Goal: Task Accomplishment & Management: Complete application form

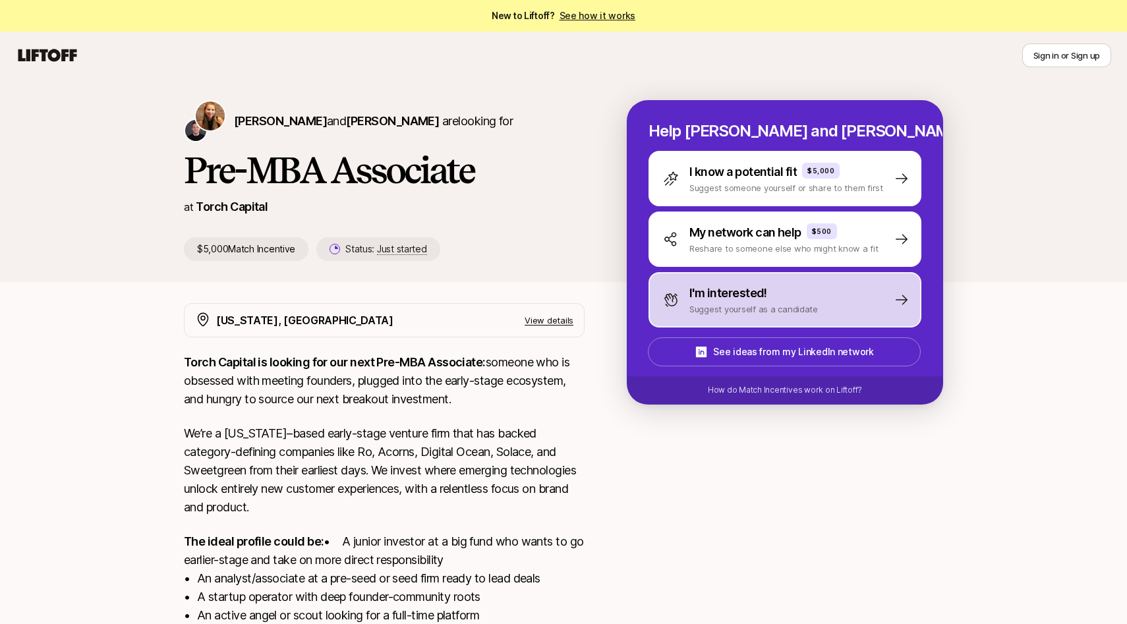
click at [741, 285] on p "I'm interested!" at bounding box center [728, 293] width 78 height 18
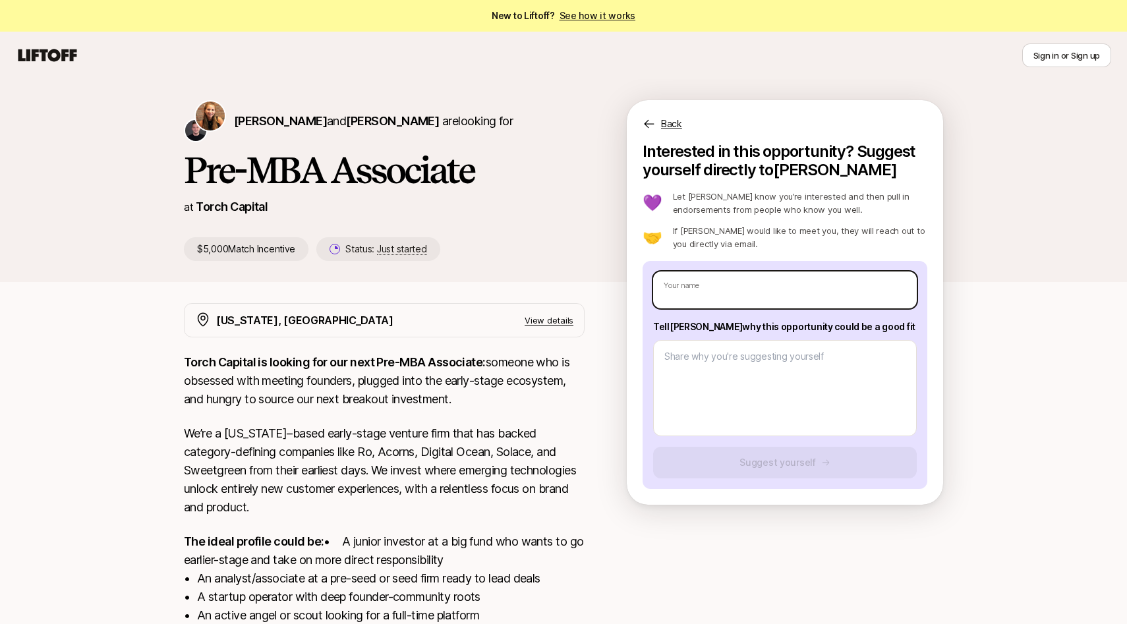
click at [741, 285] on input "text" at bounding box center [785, 289] width 264 height 37
type textarea "x"
type input "L"
type textarea "x"
type input "Lak"
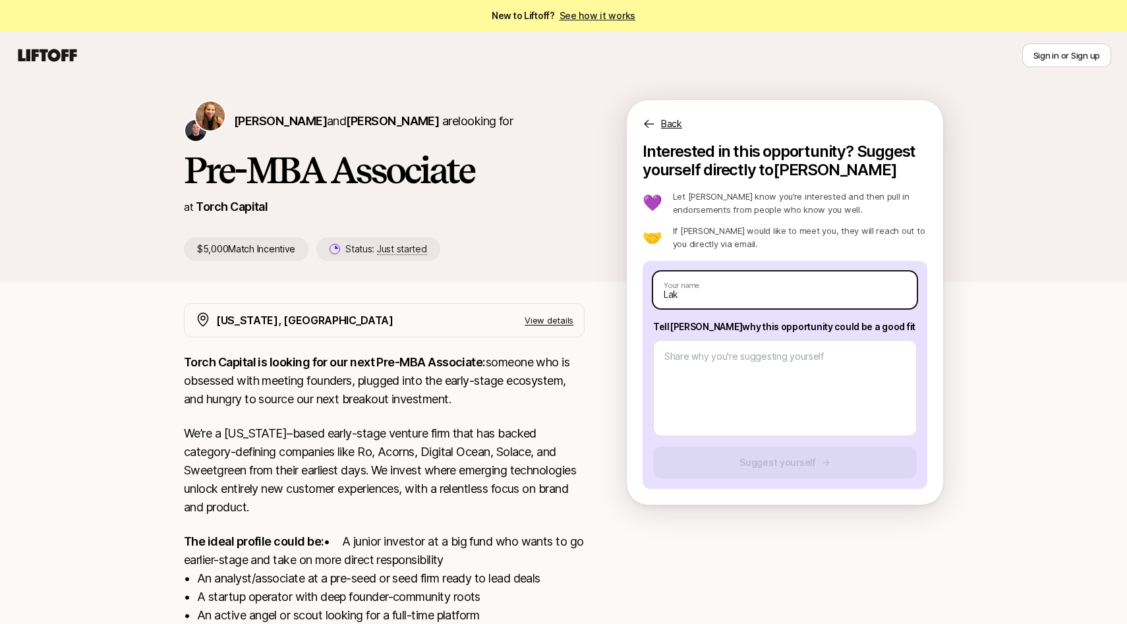
type textarea "x"
type input "Laks"
type textarea "x"
type input "Laksh"
type textarea "x"
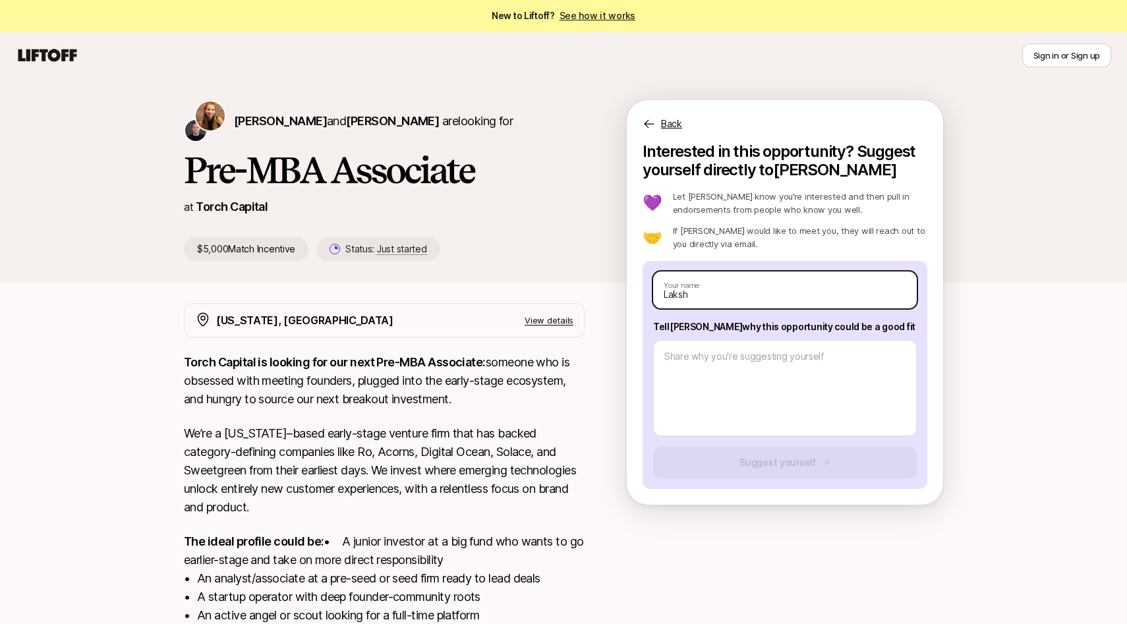
type input "[PERSON_NAME]"
type textarea "x"
type input "Lakshmi"
type textarea "x"
type input "Lakshmi"
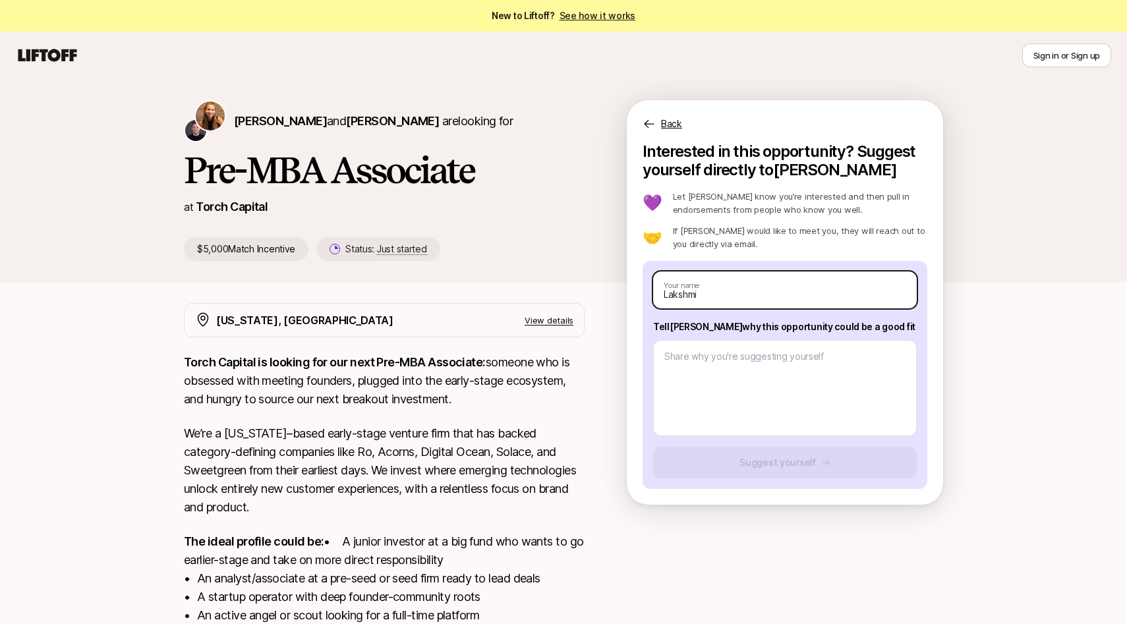
type textarea "x"
type input "[PERSON_NAME]"
type textarea "x"
type input "Lakshmi Va"
type textarea "x"
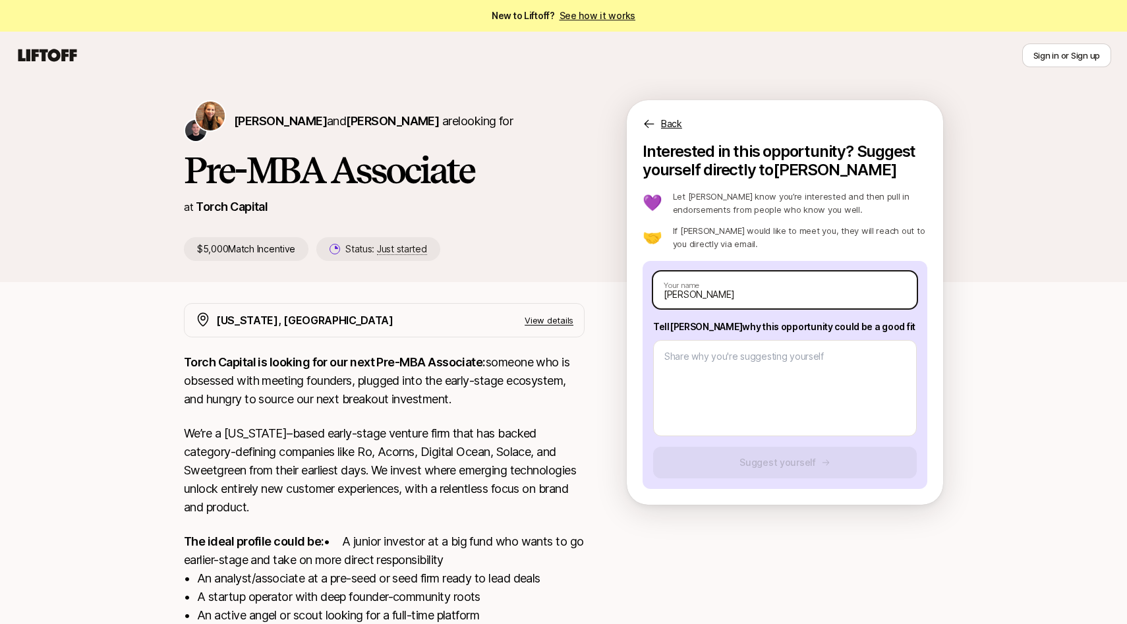
type input "[PERSON_NAME]"
type textarea "x"
type input "[PERSON_NAME]"
type textarea "x"
type input "[PERSON_NAME]"
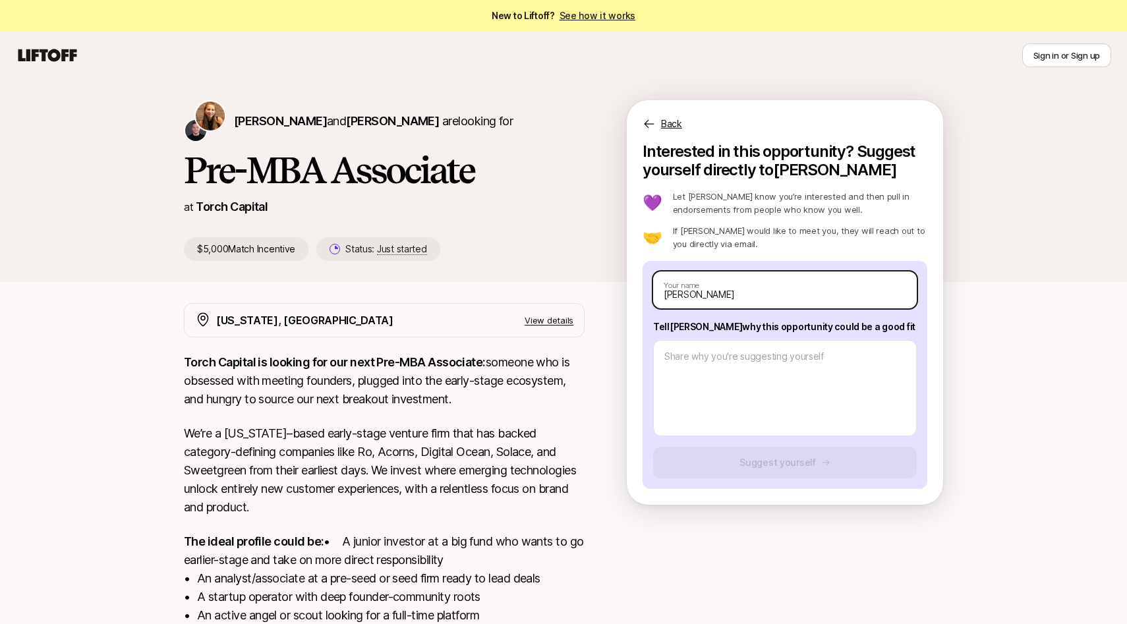
type textarea "x"
type input "[PERSON_NAME]"
type textarea "x"
type input "[PERSON_NAME]"
type textarea "x"
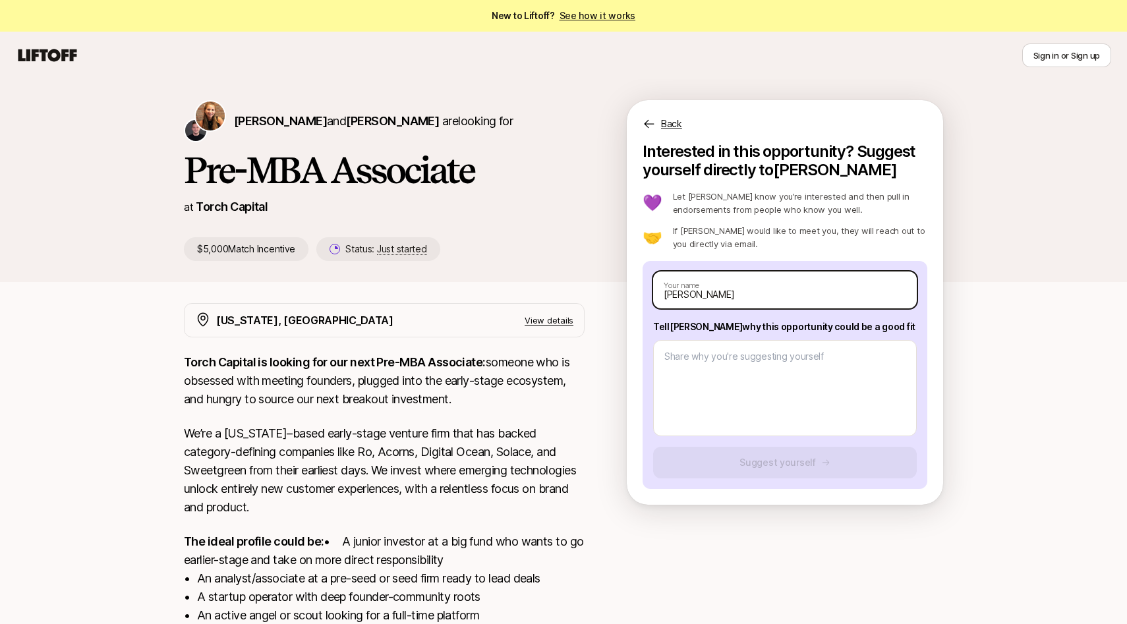
type input "[PERSON_NAME]"
type textarea "x"
type input "[PERSON_NAME]"
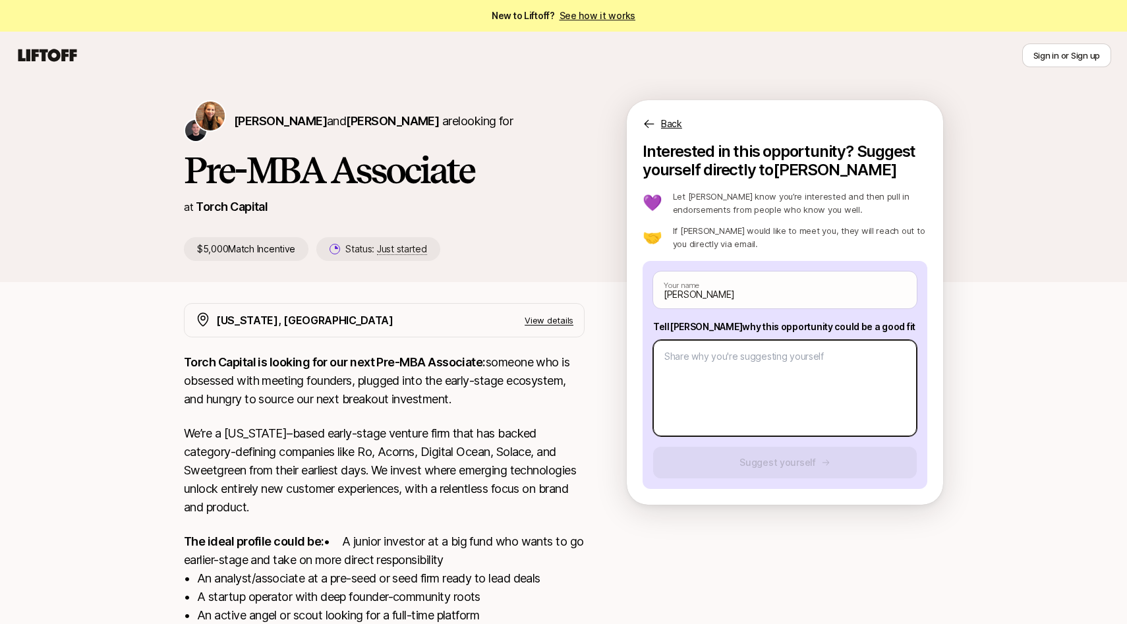
click at [760, 374] on textarea at bounding box center [785, 388] width 264 height 96
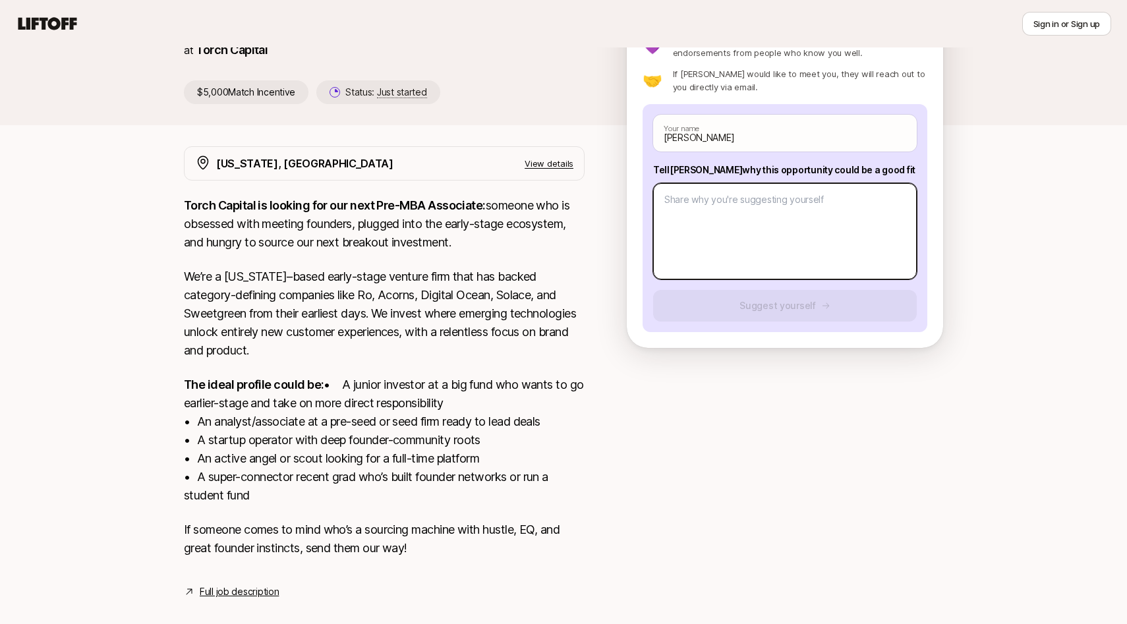
scroll to position [193, 0]
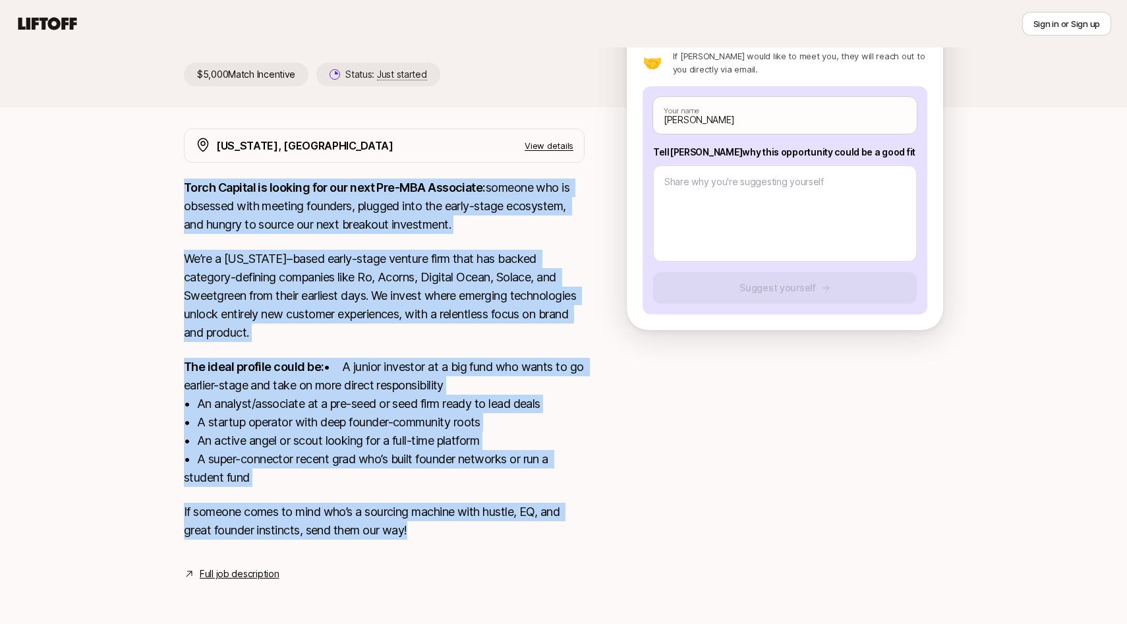
drag, startPoint x: 430, startPoint y: 536, endPoint x: 171, endPoint y: 155, distance: 460.9
click at [171, 155] on div "[US_STATE], [GEOGRAPHIC_DATA] View details Torch Capital is looking for our nex…" at bounding box center [563, 354] width 791 height 453
copy div "Lorem Ipsumdo si ametcon adi eli sedd Eiu-TEM Incididun: utlabor etd ma aliquae…"
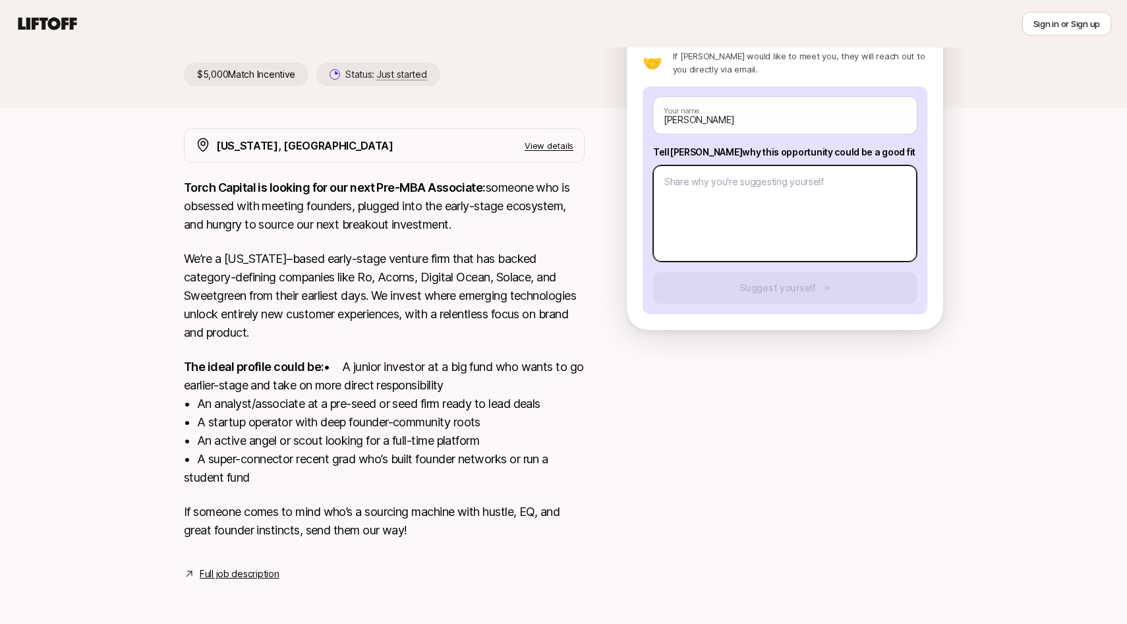
click at [673, 185] on textarea at bounding box center [785, 213] width 264 height 96
paste textarea "L ipsumdo S’a c adipis eli sed Doeiu Tempori’u Lab-ETD Magnaaliq enim adminim v…"
type textarea "x"
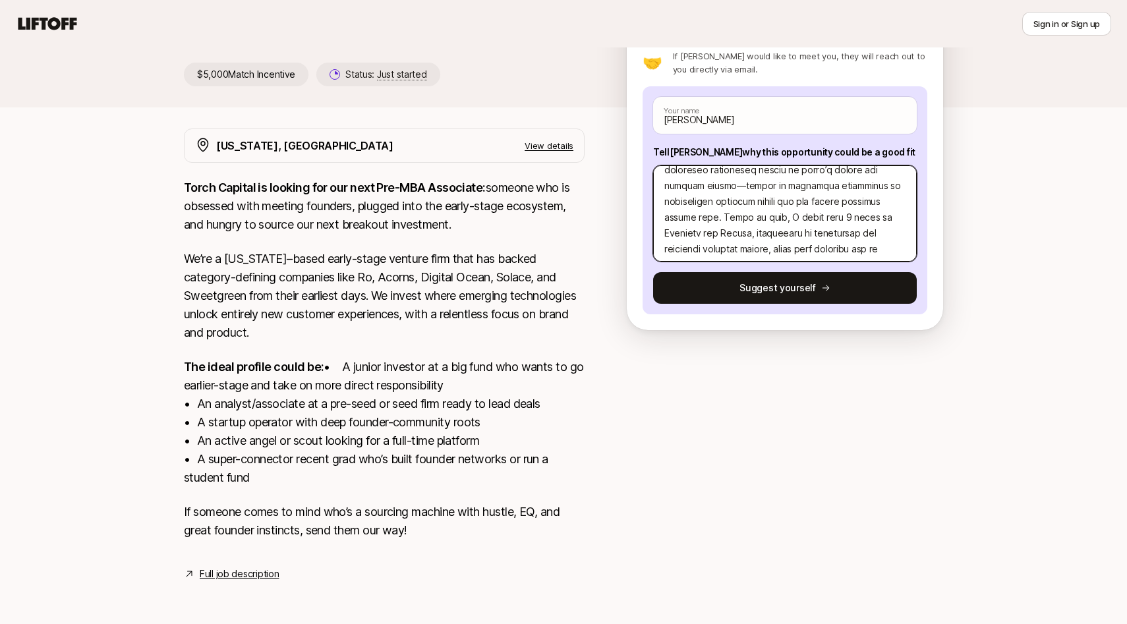
scroll to position [443, 0]
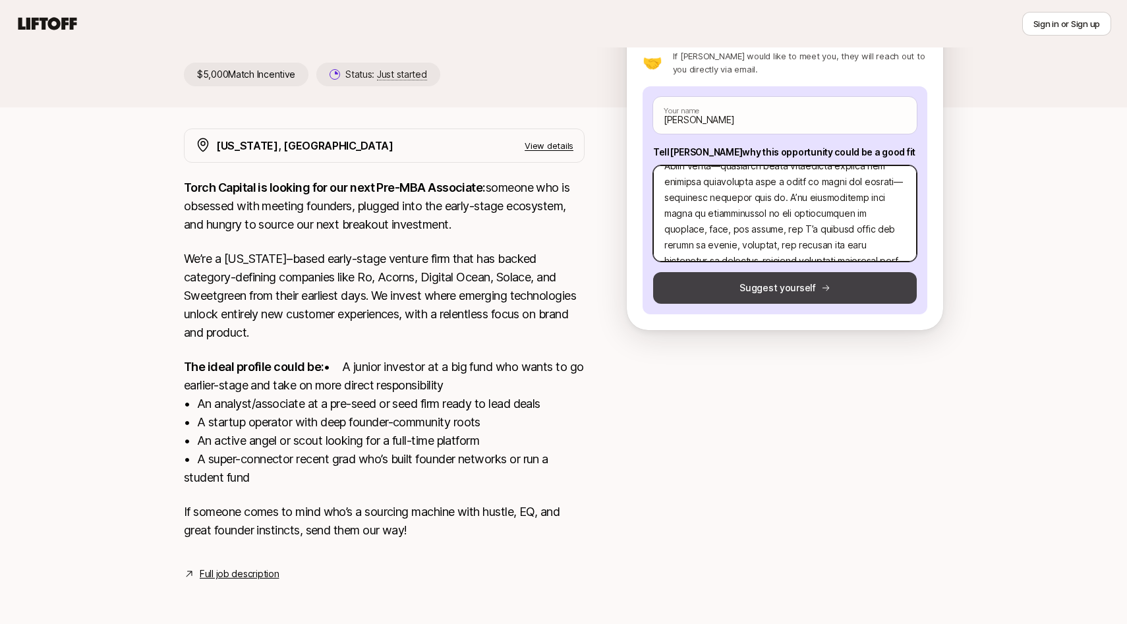
type textarea "L ipsumdo S’a c adipis eli sed Doeiu Tempori’u Lab-ETD Magnaaliq enim adminim v…"
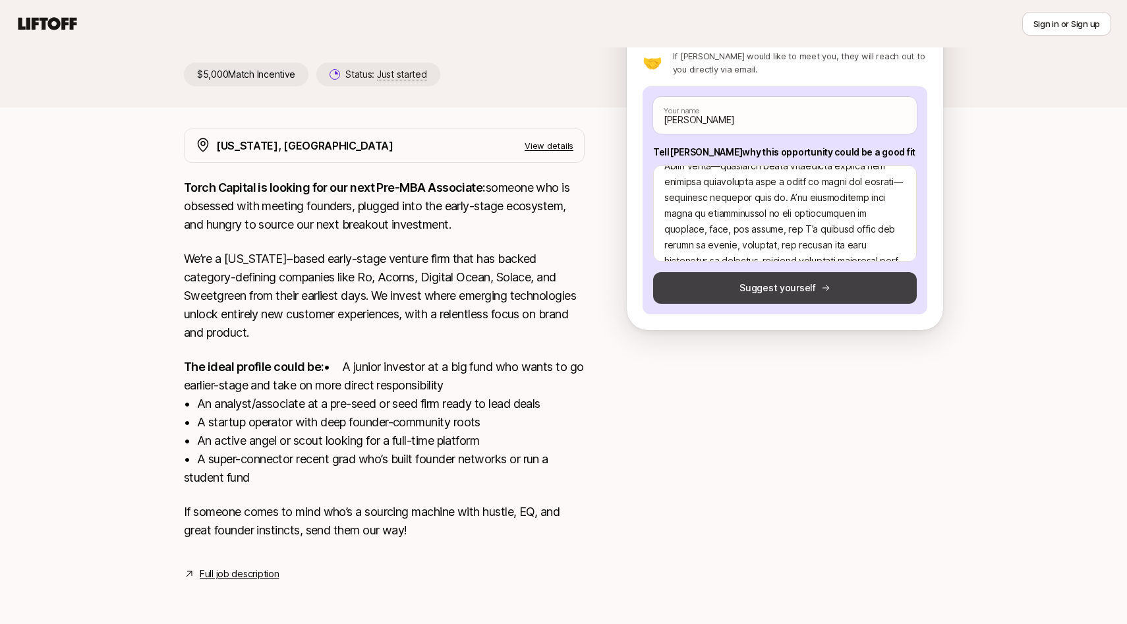
click at [708, 275] on button "Suggest yourself" at bounding box center [785, 288] width 264 height 32
type textarea "x"
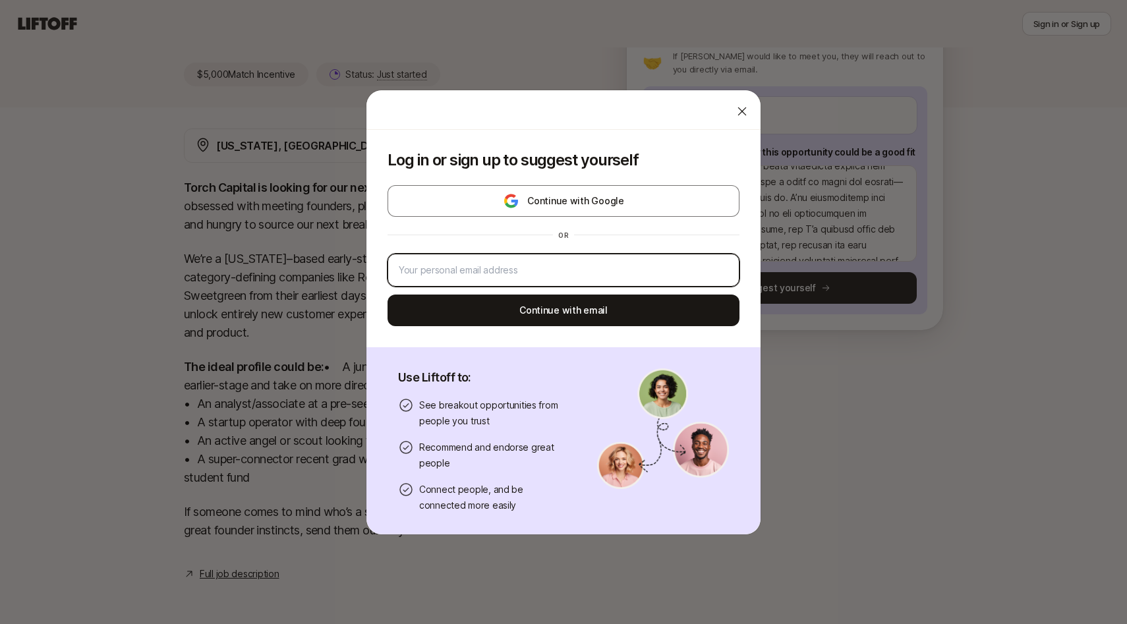
click at [617, 273] on input "email" at bounding box center [563, 270] width 329 height 16
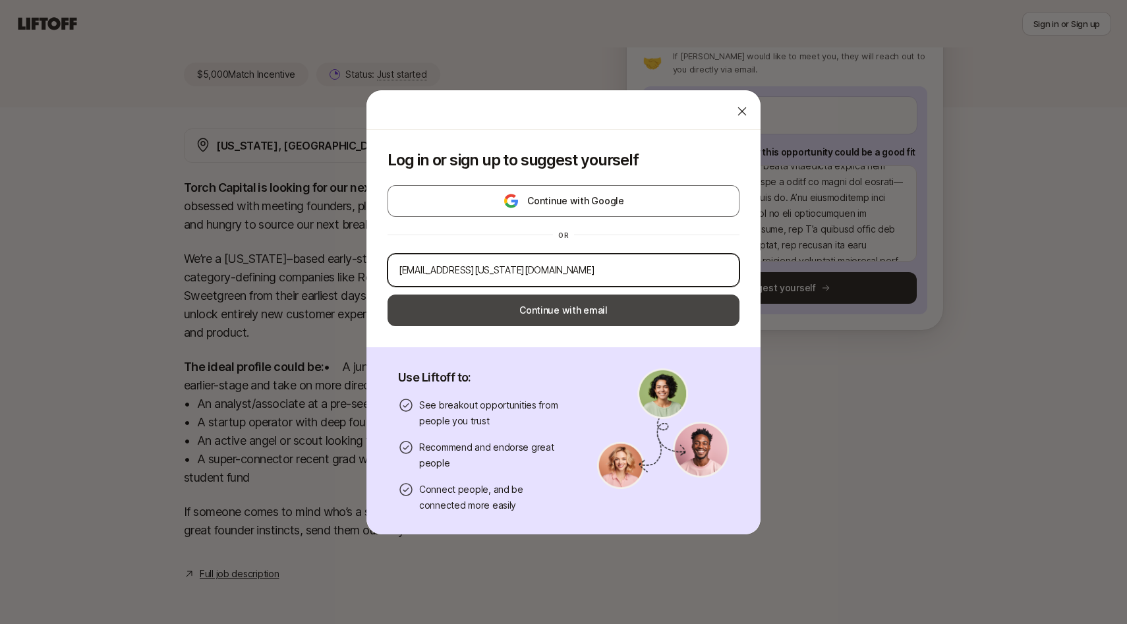
type input "[EMAIL_ADDRESS][US_STATE][DOMAIN_NAME]"
click at [605, 308] on button "Continue with email" at bounding box center [563, 311] width 352 height 32
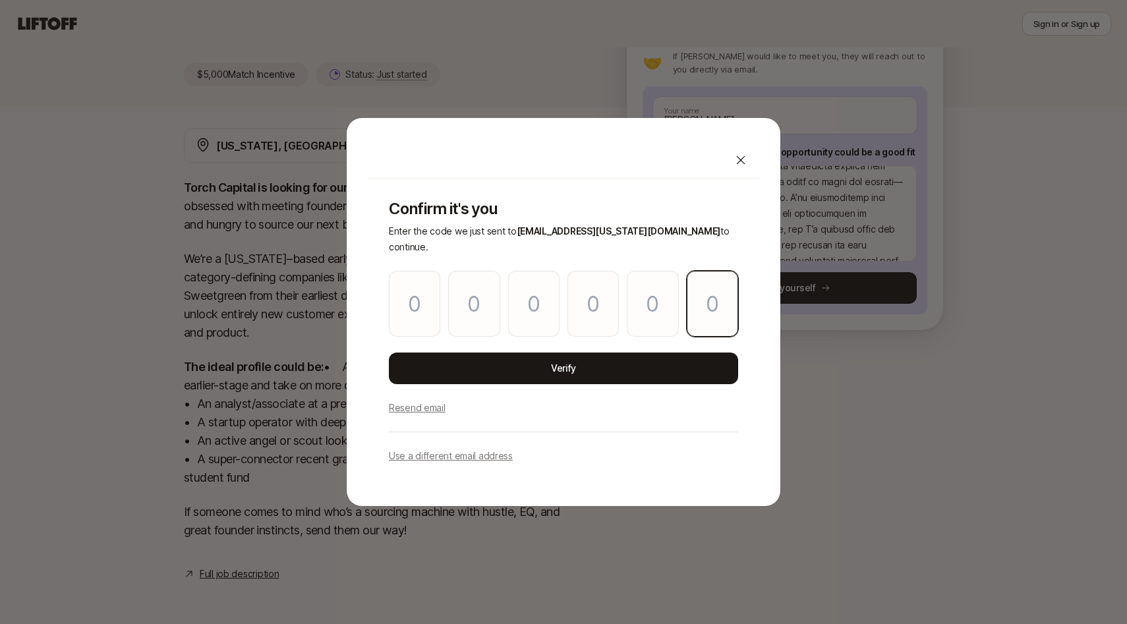
paste input "1"
type input "4"
type input "1"
type input "6"
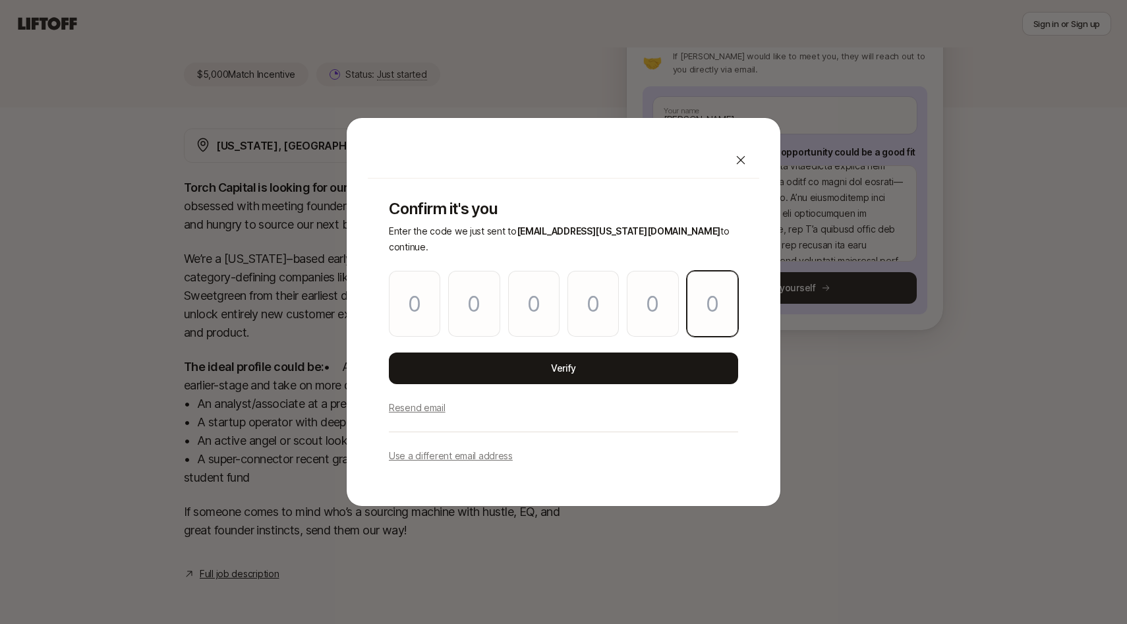
type input "7"
type input "1"
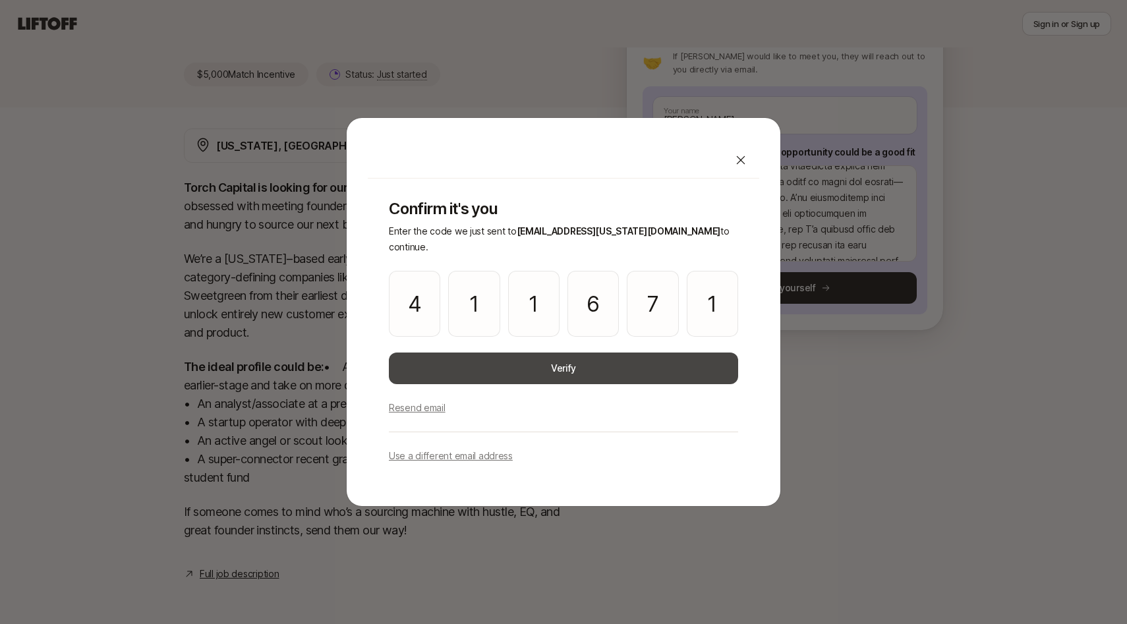
click at [570, 352] on button "Verify" at bounding box center [563, 368] width 349 height 32
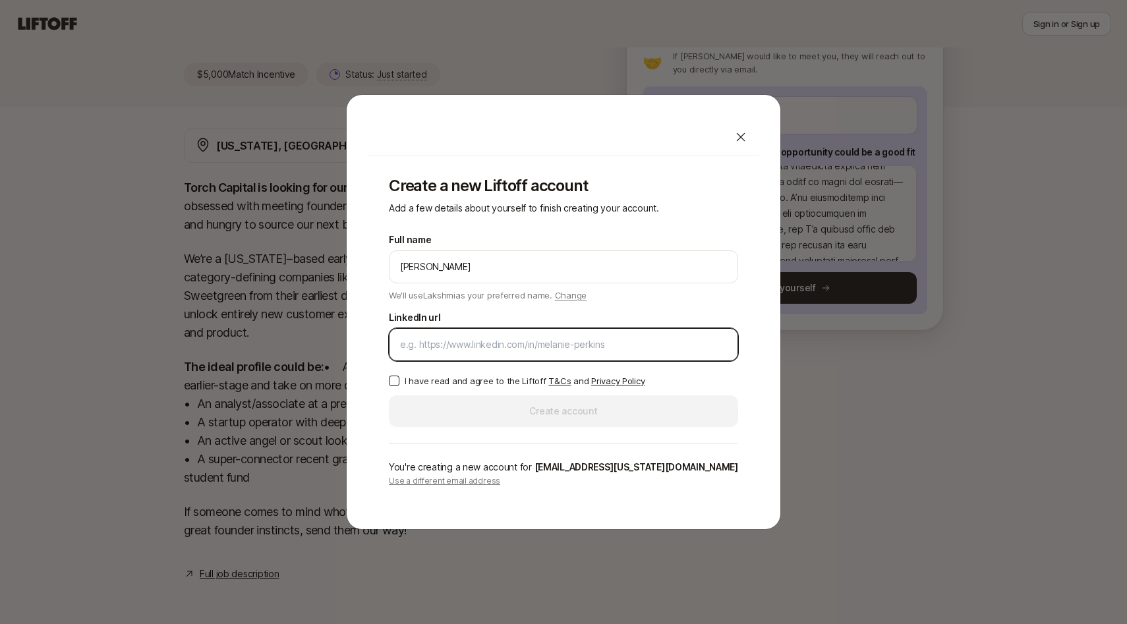
paste input "411671"
type input "411671"
paste input "[URL][DOMAIN_NAME][PERSON_NAME]"
type input "[URL][DOMAIN_NAME][PERSON_NAME]"
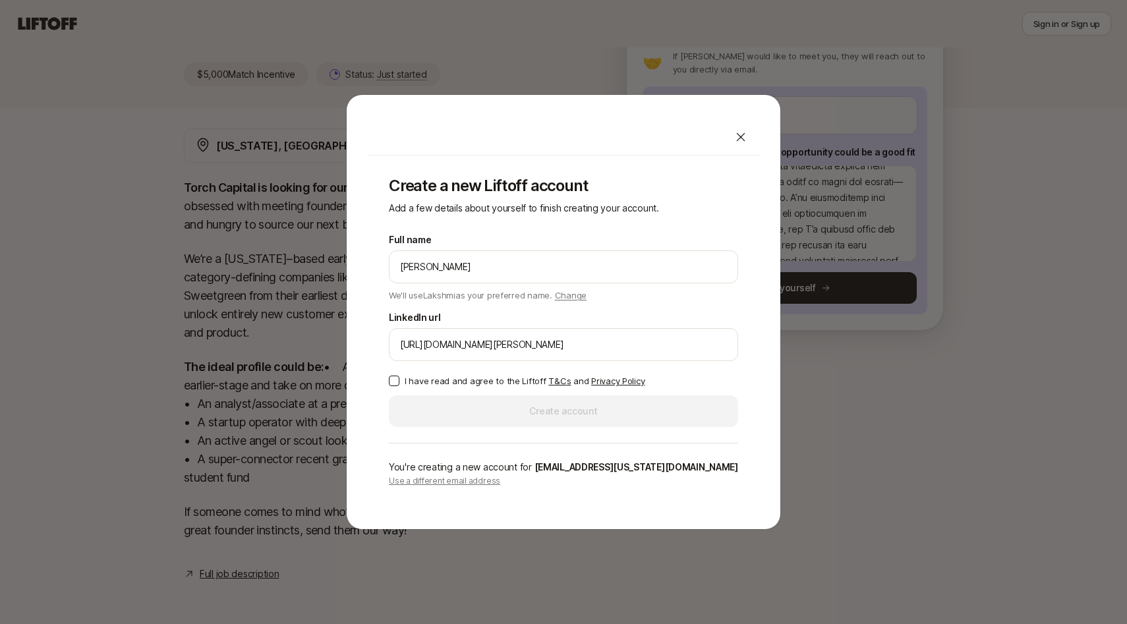
click at [434, 383] on p "I have read and agree to the Liftoff T&Cs and Privacy Policy" at bounding box center [525, 380] width 240 height 13
click at [399, 383] on button "I have read and agree to the Liftoff T&Cs and Privacy Policy" at bounding box center [394, 381] width 11 height 11
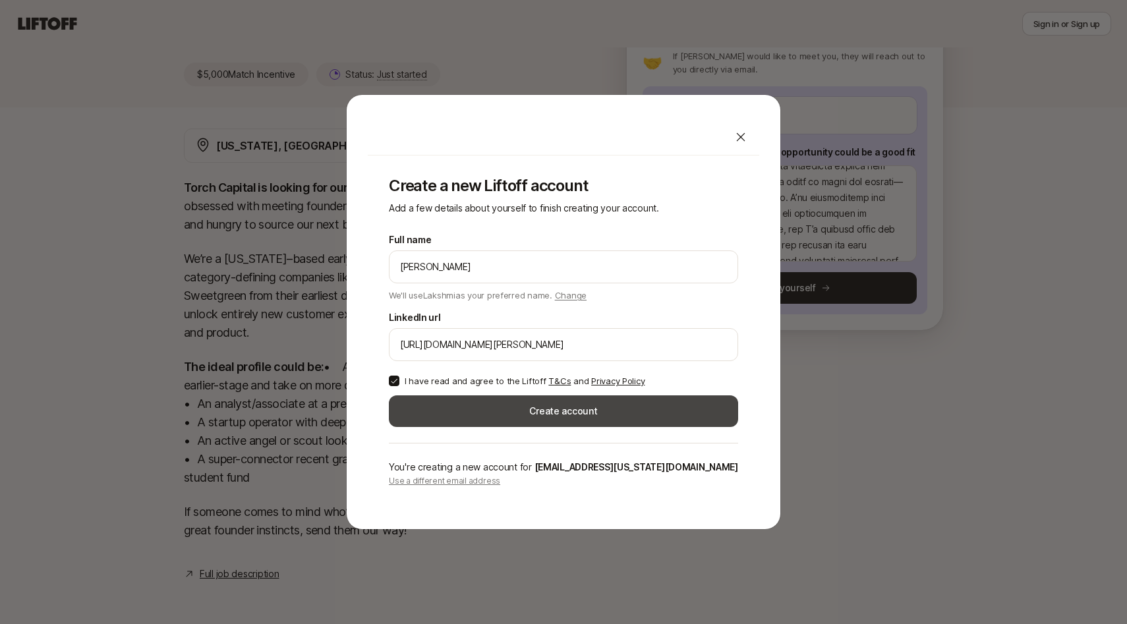
click at [434, 405] on button "Create account" at bounding box center [563, 411] width 349 height 32
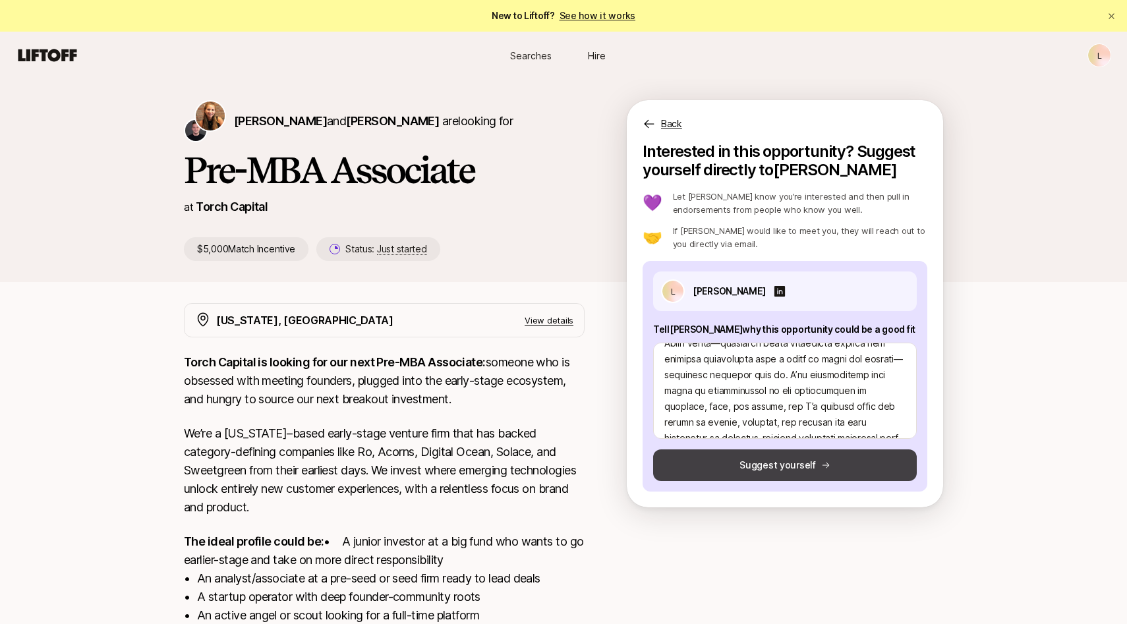
click at [700, 463] on button "Suggest yourself" at bounding box center [785, 465] width 264 height 32
type textarea "x"
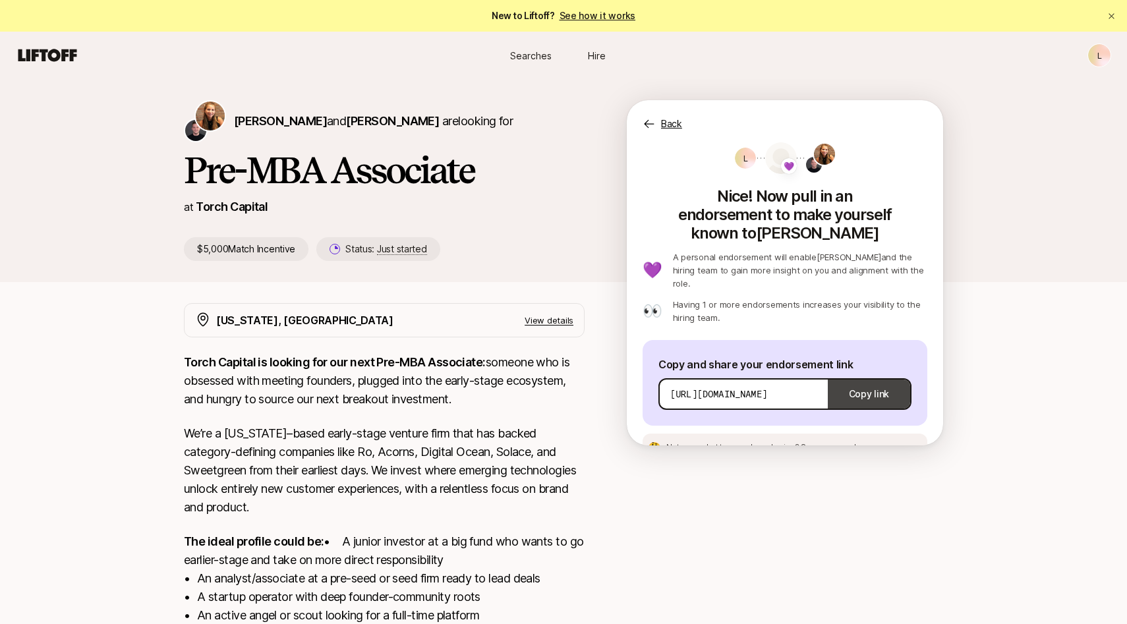
click at [858, 376] on button "Copy link" at bounding box center [869, 394] width 82 height 37
click at [532, 55] on span "Searches" at bounding box center [531, 56] width 42 height 14
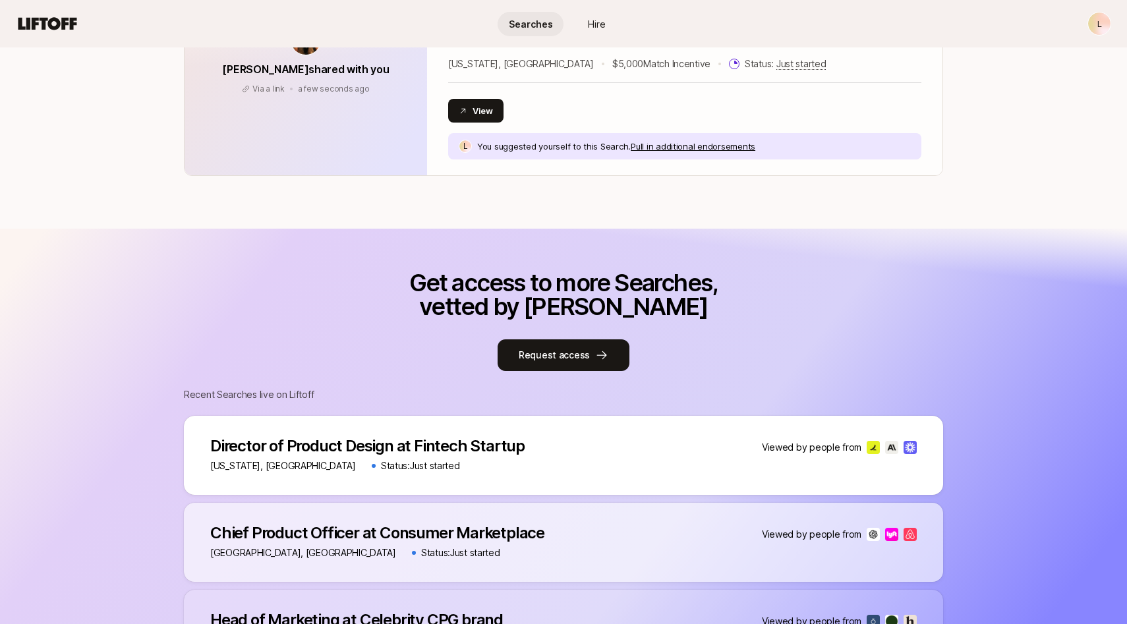
scroll to position [347, 0]
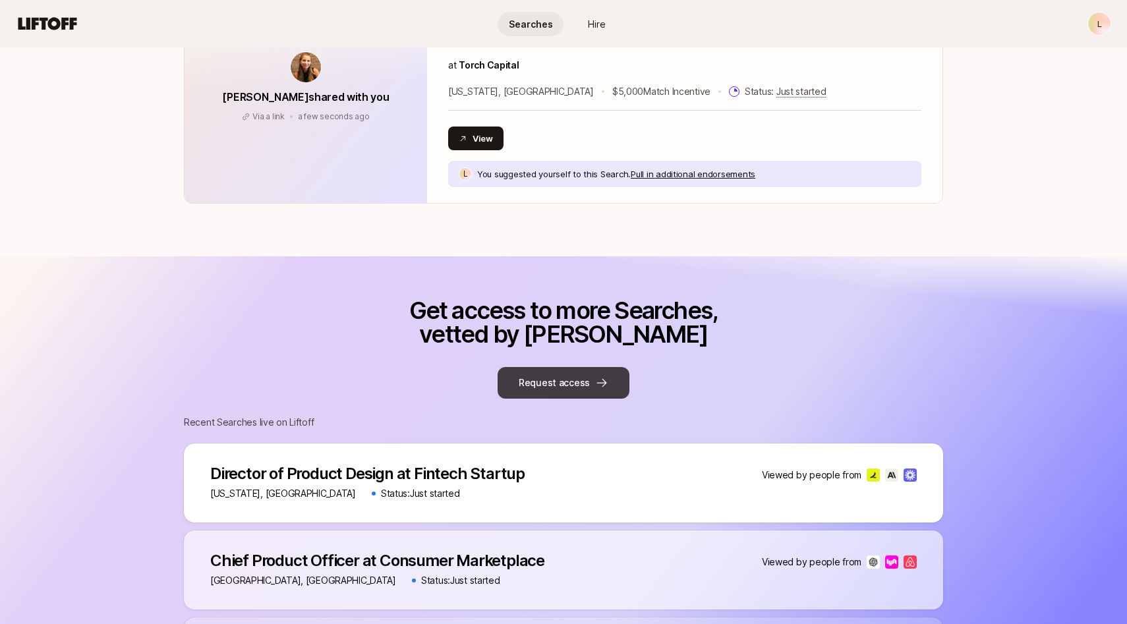
click at [536, 394] on button "Request access" at bounding box center [563, 383] width 132 height 32
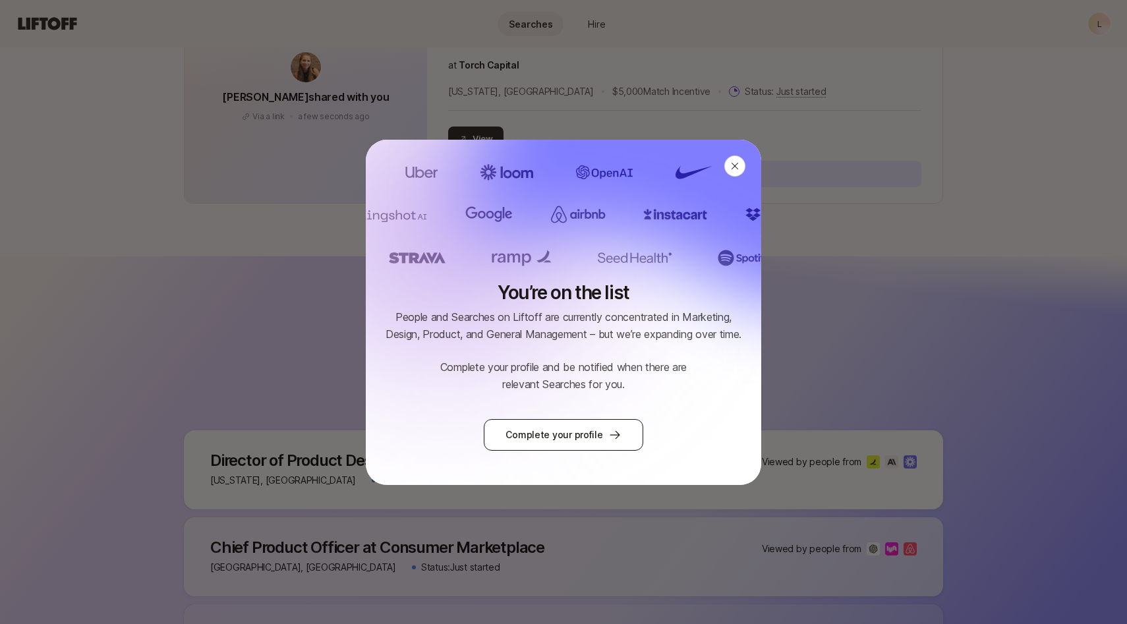
click at [536, 434] on link "Complete your profile" at bounding box center [563, 435] width 159 height 32
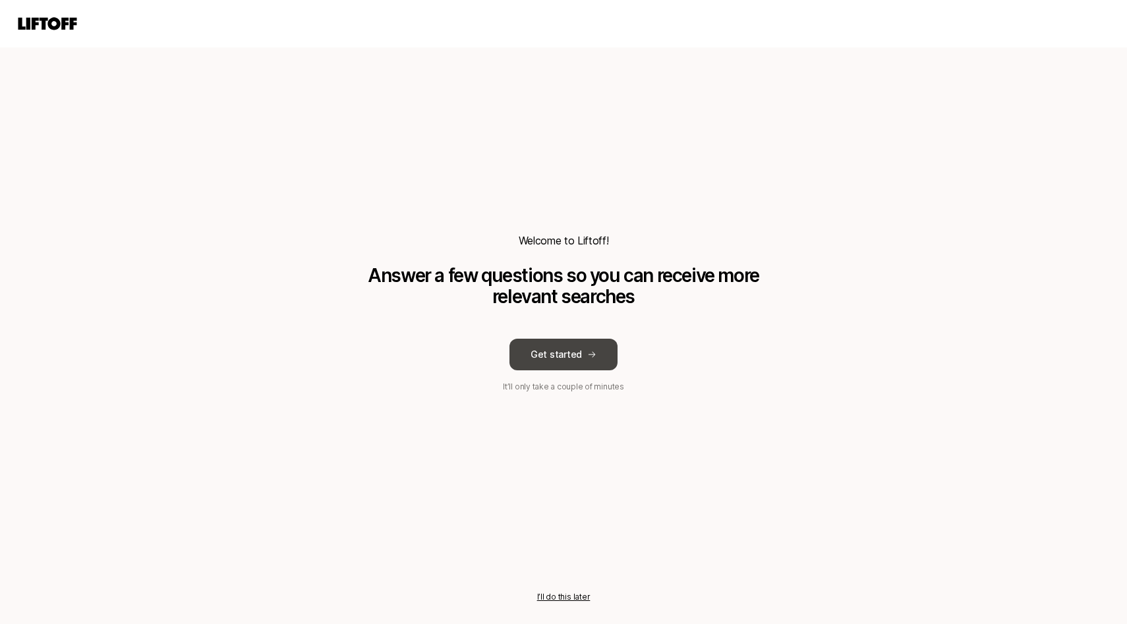
click at [544, 362] on button "Get started" at bounding box center [563, 355] width 108 height 32
